Goal: Information Seeking & Learning: Learn about a topic

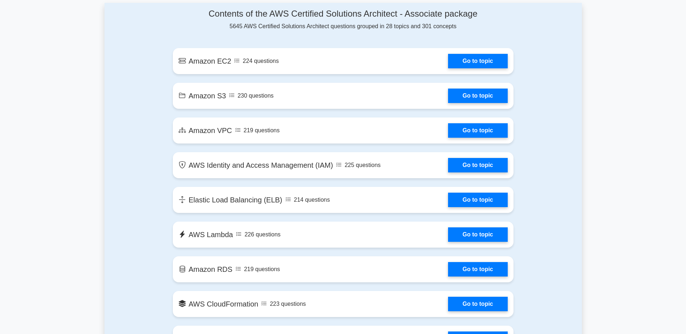
scroll to position [326, 0]
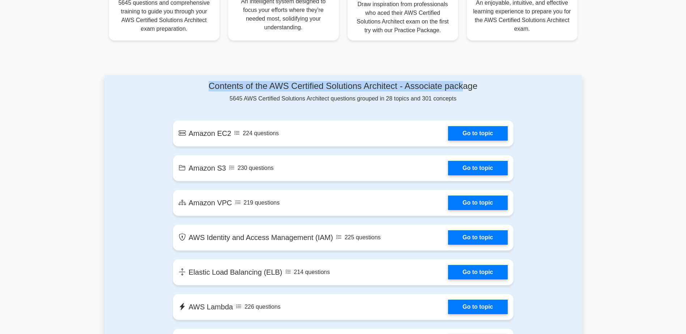
drag, startPoint x: 206, startPoint y: 86, endPoint x: 466, endPoint y: 84, distance: 259.8
click at [466, 84] on h4 "Contents of the AWS Certified Solutions Architect - Associate package" at bounding box center [343, 86] width 341 height 10
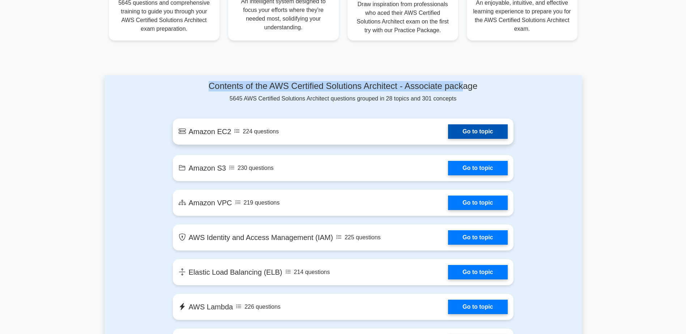
scroll to position [362, 0]
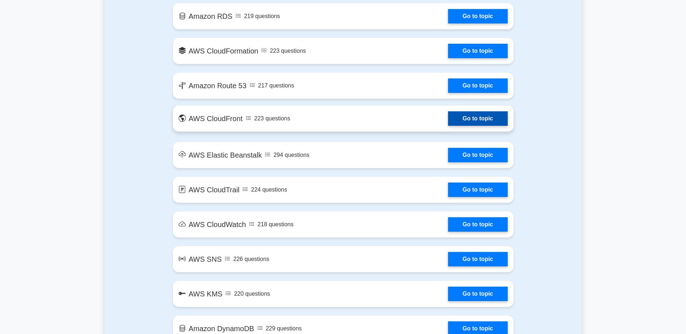
scroll to position [543, 0]
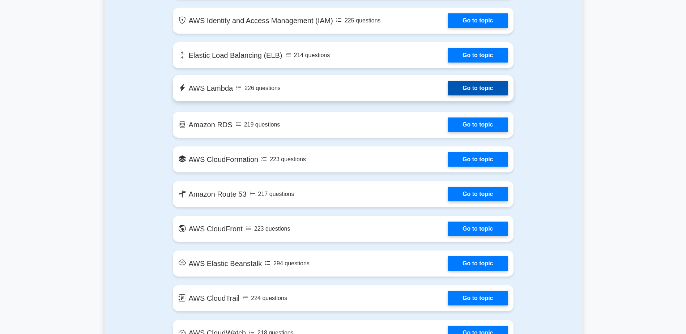
click at [467, 85] on link "Go to topic" at bounding box center [477, 88] width 59 height 14
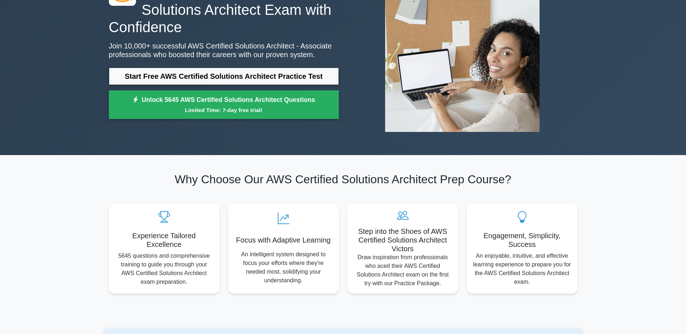
scroll to position [0, 0]
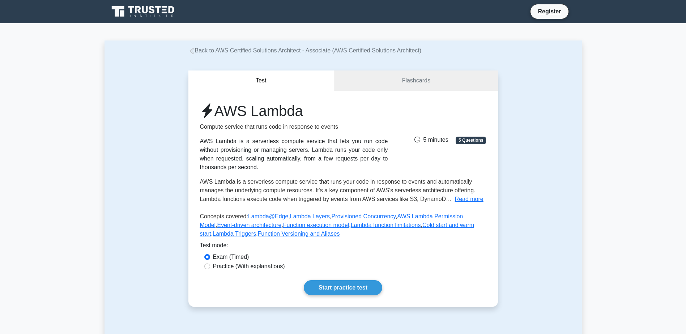
scroll to position [145, 0]
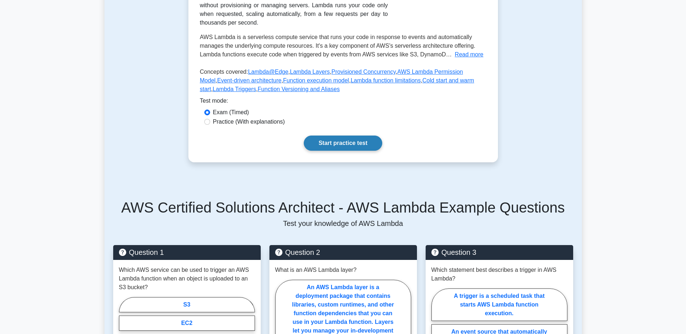
click at [324, 145] on link "Start practice test" at bounding box center [343, 143] width 79 height 15
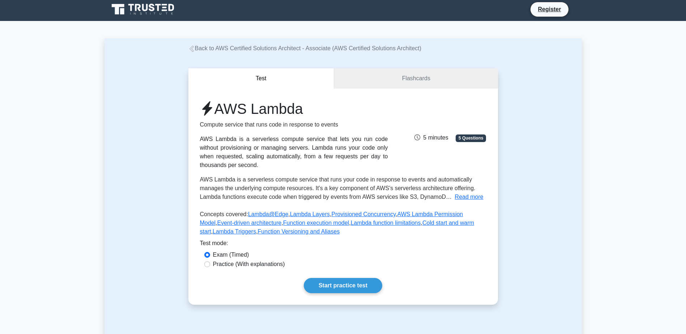
scroll to position [0, 0]
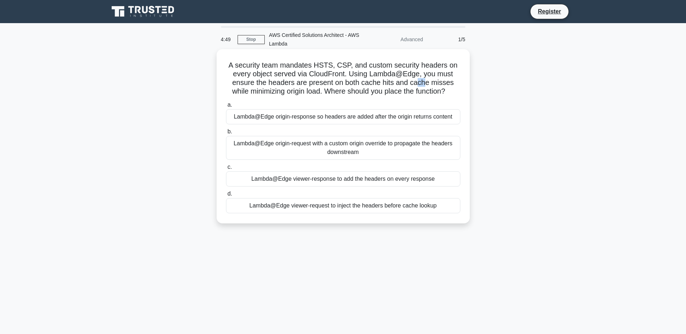
drag, startPoint x: 421, startPoint y: 84, endPoint x: 428, endPoint y: 84, distance: 7.2
click at [428, 84] on h5 "A security team mandates HSTS, CSP, and custom security headers on every object…" at bounding box center [343, 78] width 236 height 35
drag, startPoint x: 428, startPoint y: 84, endPoint x: 345, endPoint y: 82, distance: 82.9
click at [345, 82] on h5 "A security team mandates HSTS, CSP, and custom security headers on every object…" at bounding box center [343, 78] width 236 height 35
